Goal: Task Accomplishment & Management: Manage account settings

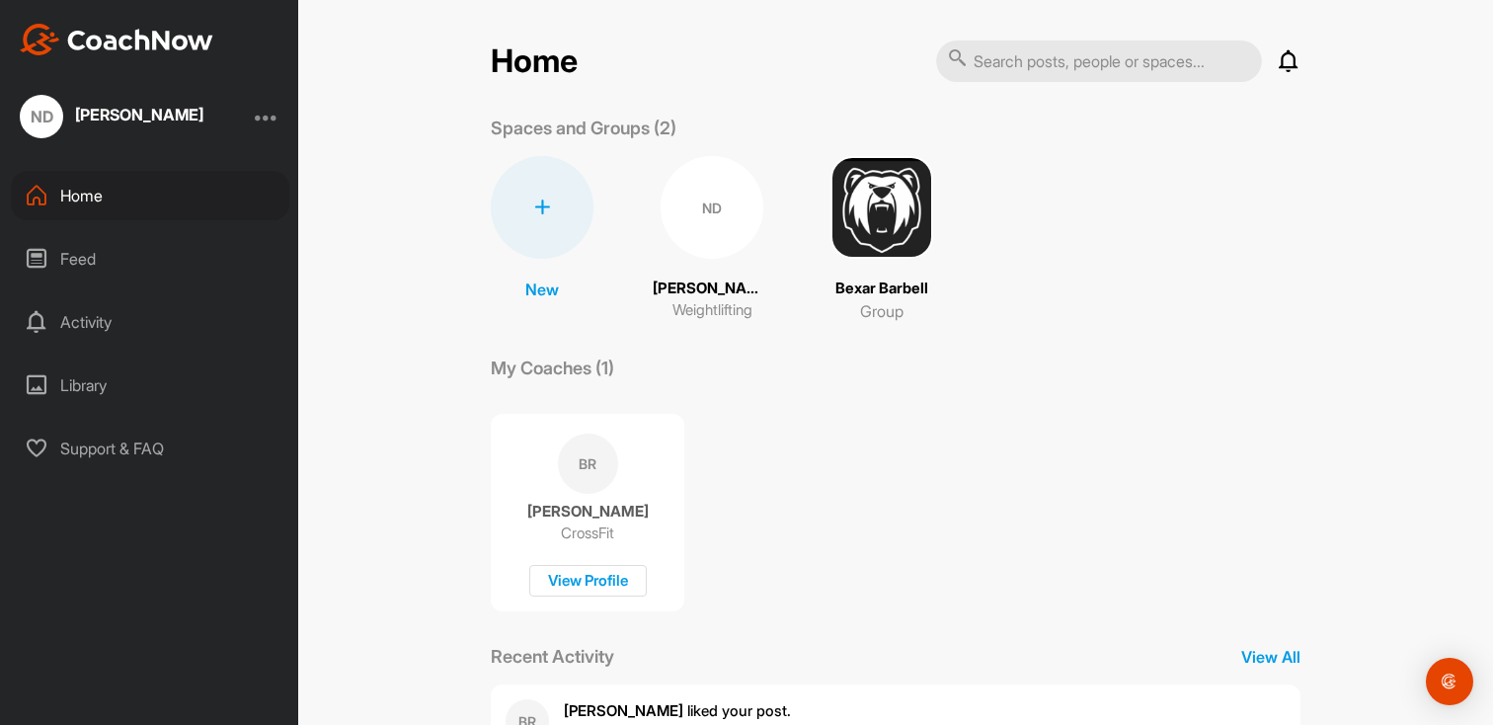
click at [721, 234] on div "ND" at bounding box center [711, 207] width 103 height 103
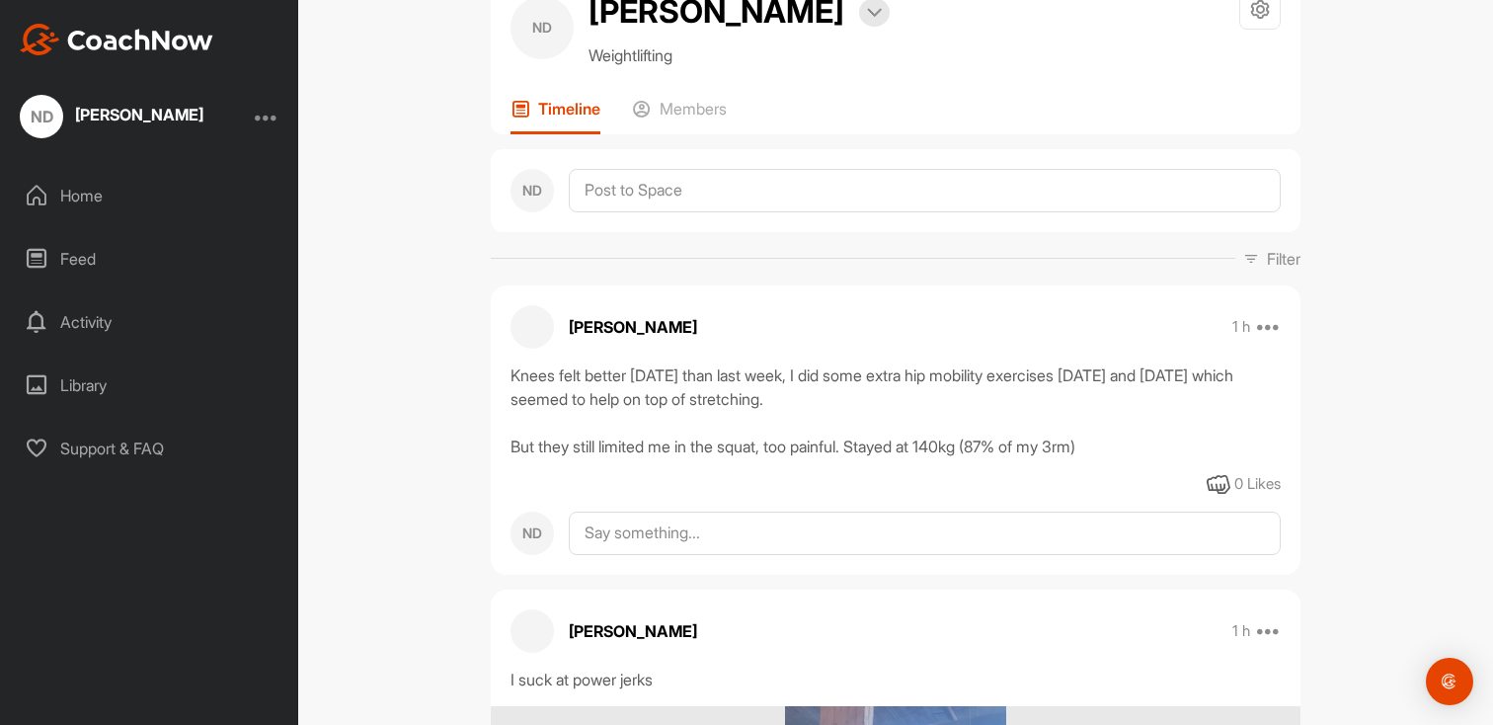
scroll to position [101, 0]
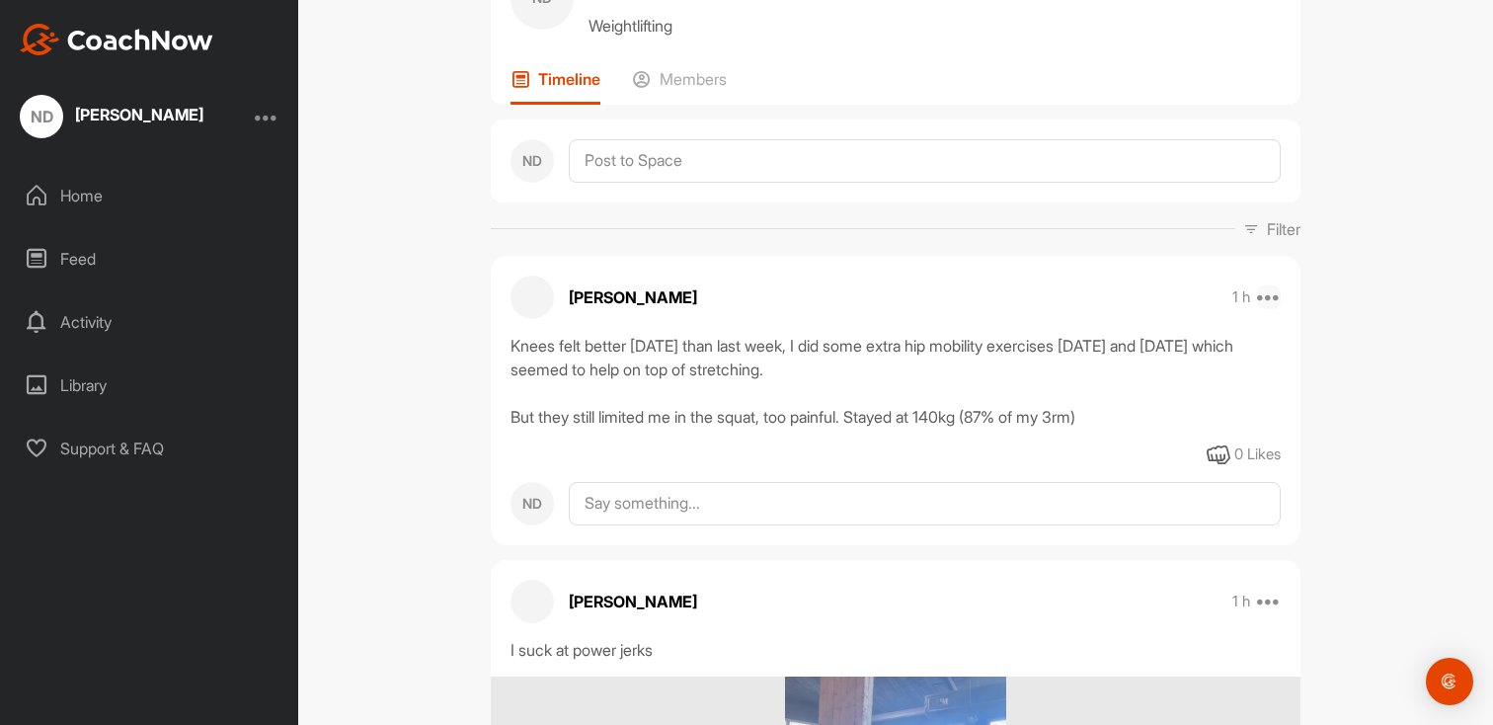
click at [1264, 289] on icon at bounding box center [1269, 297] width 24 height 24
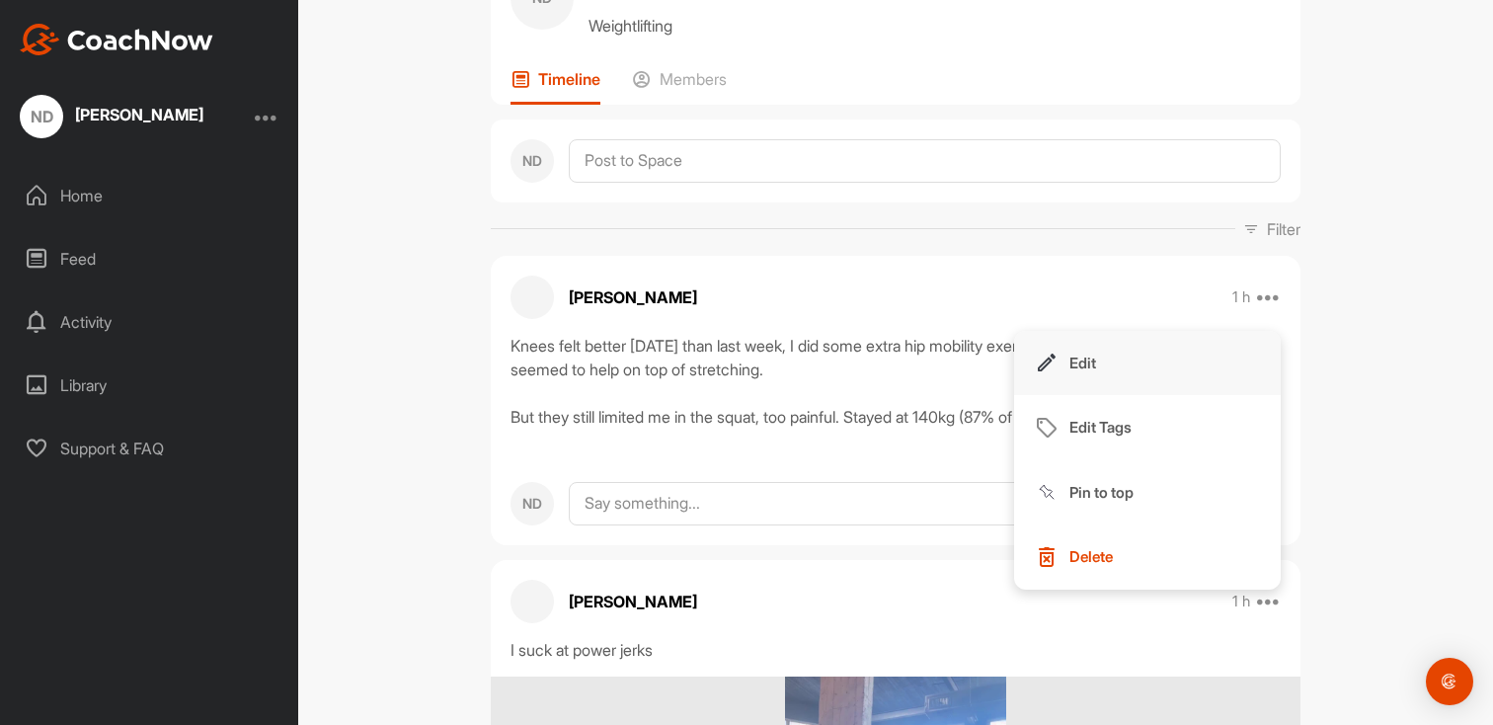
click at [1144, 369] on button "Edit" at bounding box center [1147, 363] width 267 height 65
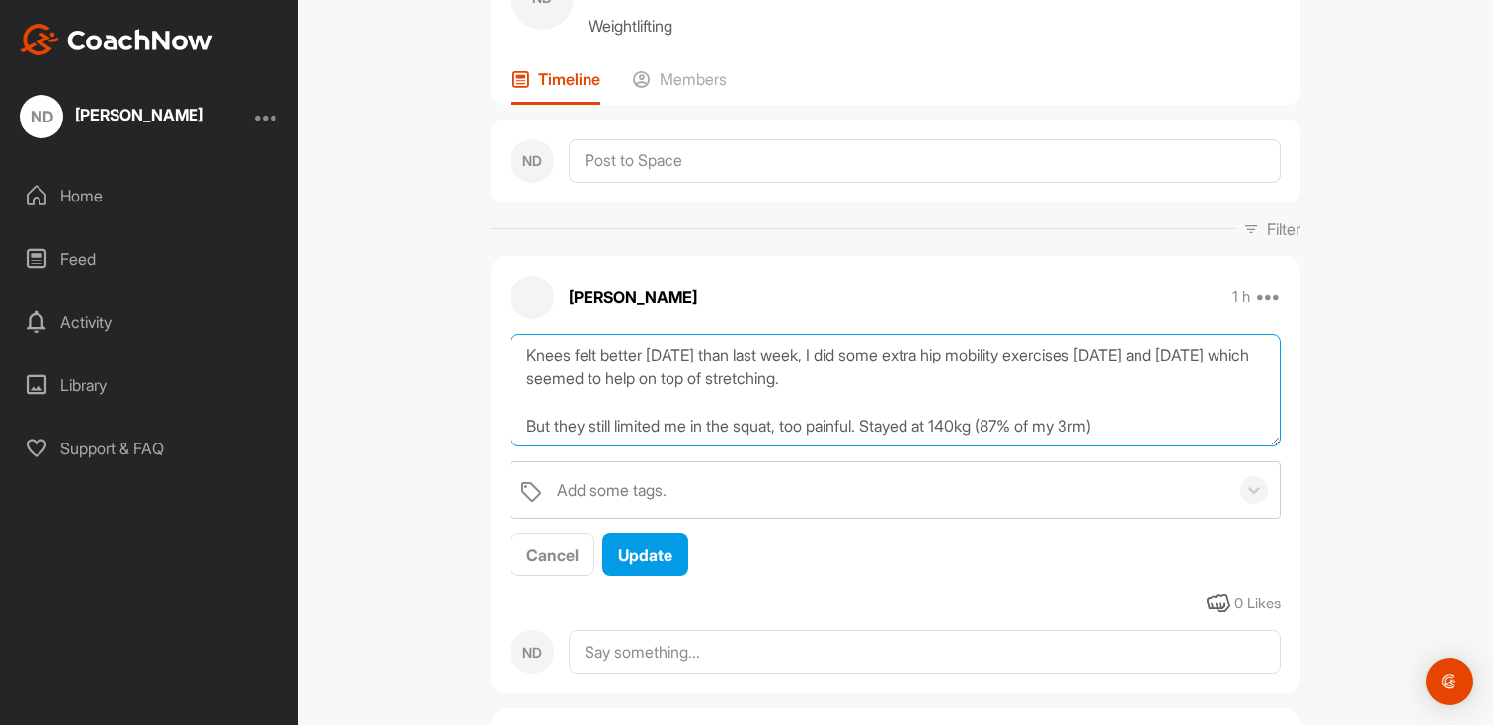
click at [1002, 418] on textarea "Knees felt better [DATE] than last week, I did some extra hip mobility exercise…" at bounding box center [895, 391] width 770 height 114
click at [1132, 413] on textarea "Knees felt better [DATE] than last week, I did some extra hip mobility exercise…" at bounding box center [895, 391] width 770 height 114
click at [1135, 421] on textarea "Knees felt better [DATE] than last week, I did some extra hip mobility exercise…" at bounding box center [895, 391] width 770 height 114
type textarea "Knees felt better [DATE] than last week, I did some extra hip mobility exercise…"
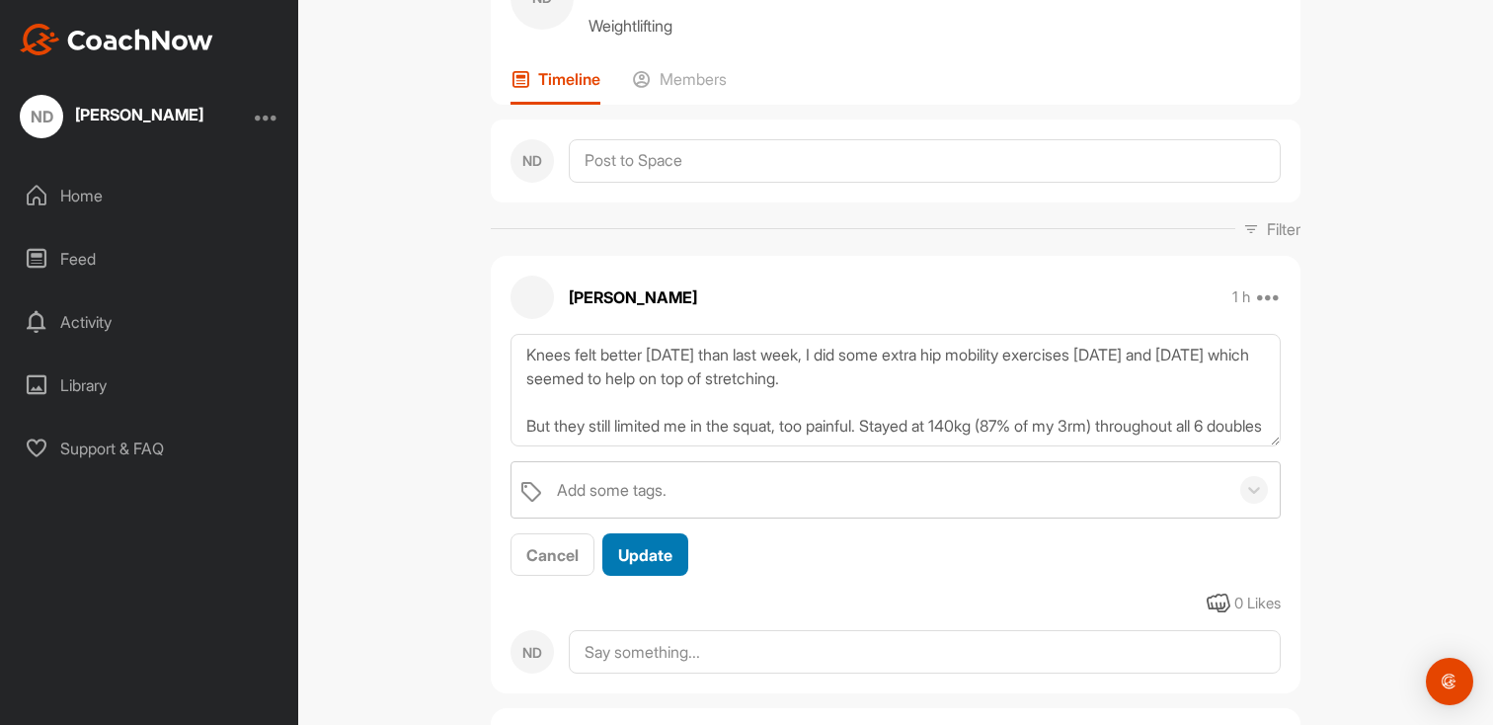
click at [651, 560] on span "Update" at bounding box center [645, 555] width 54 height 20
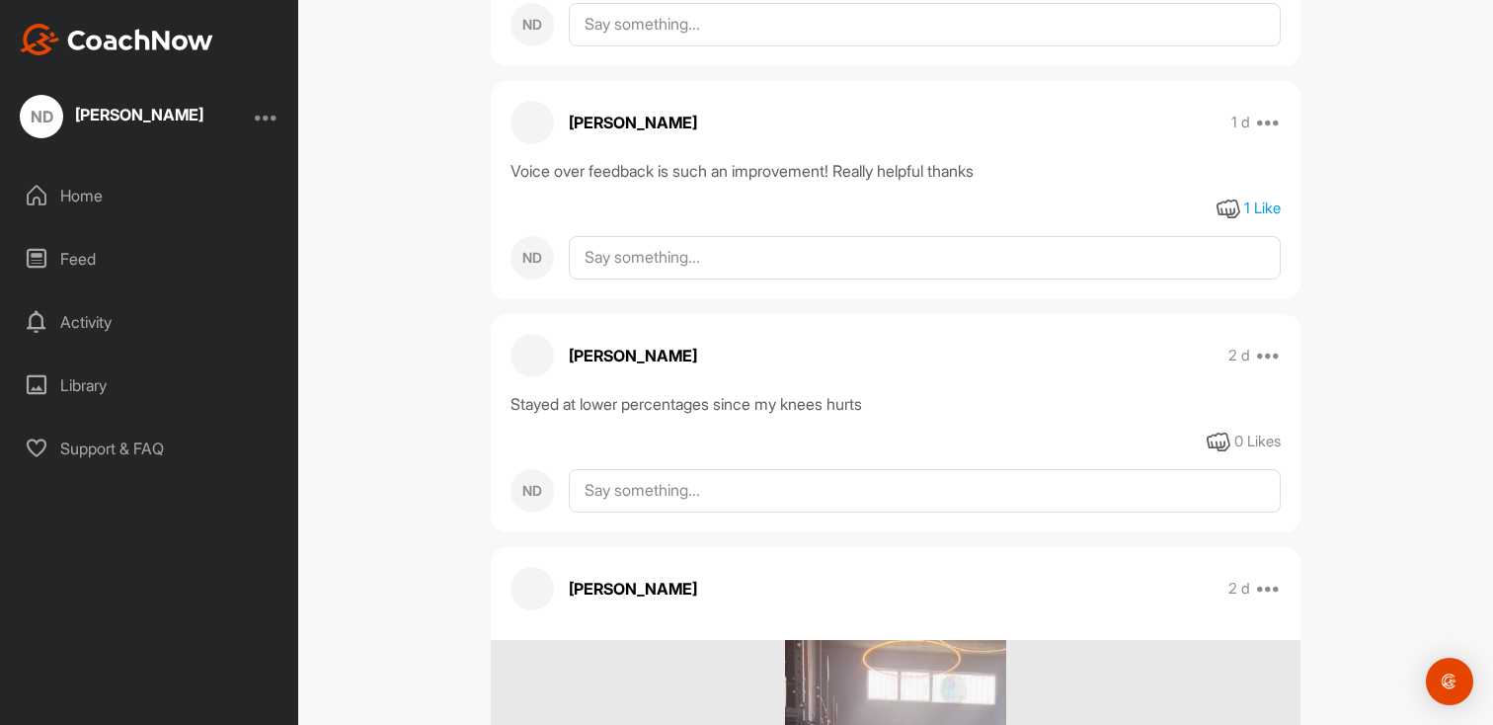
scroll to position [2584, 0]
